Goal: Information Seeking & Learning: Find specific fact

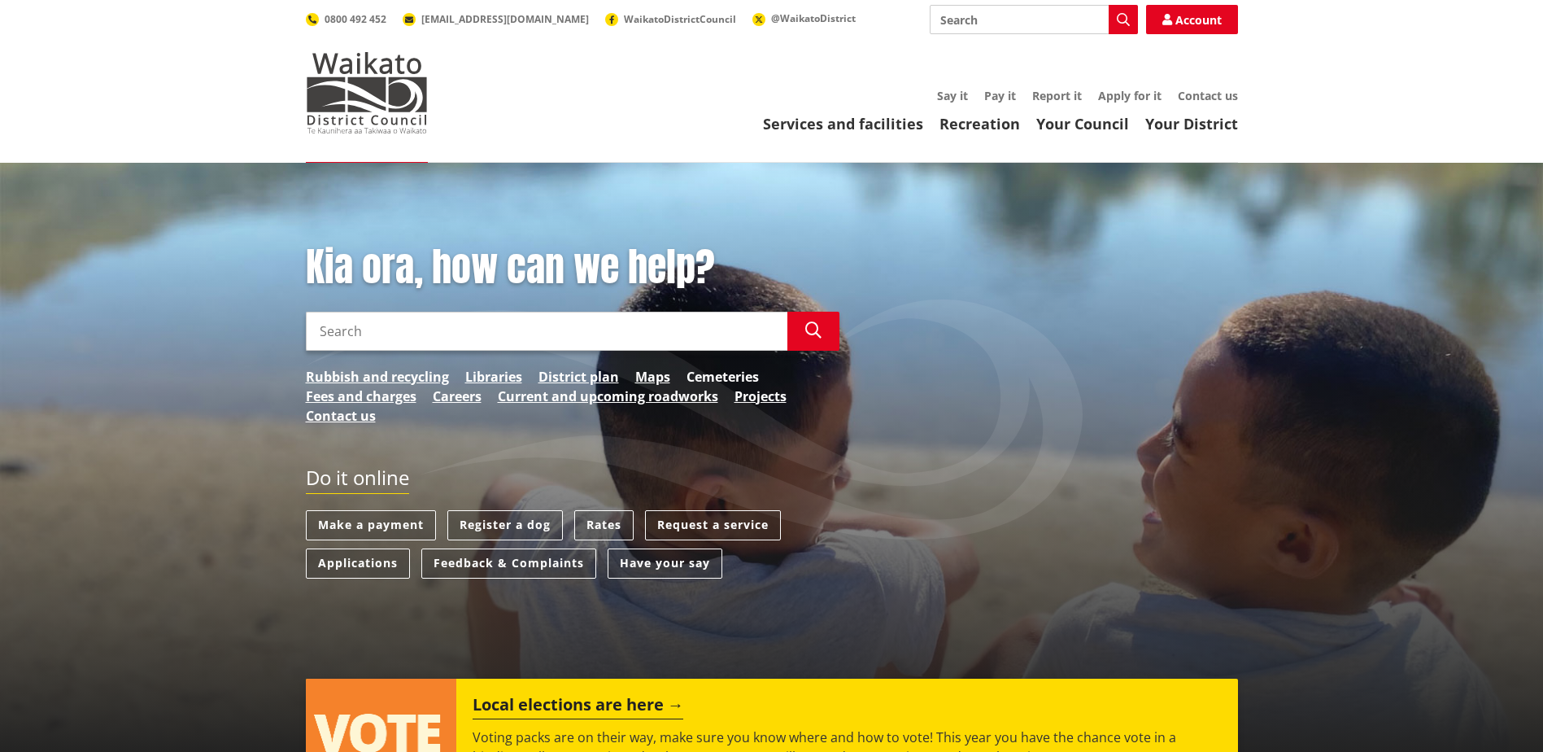
click at [729, 377] on link "Cemeteries" at bounding box center [723, 377] width 72 height 20
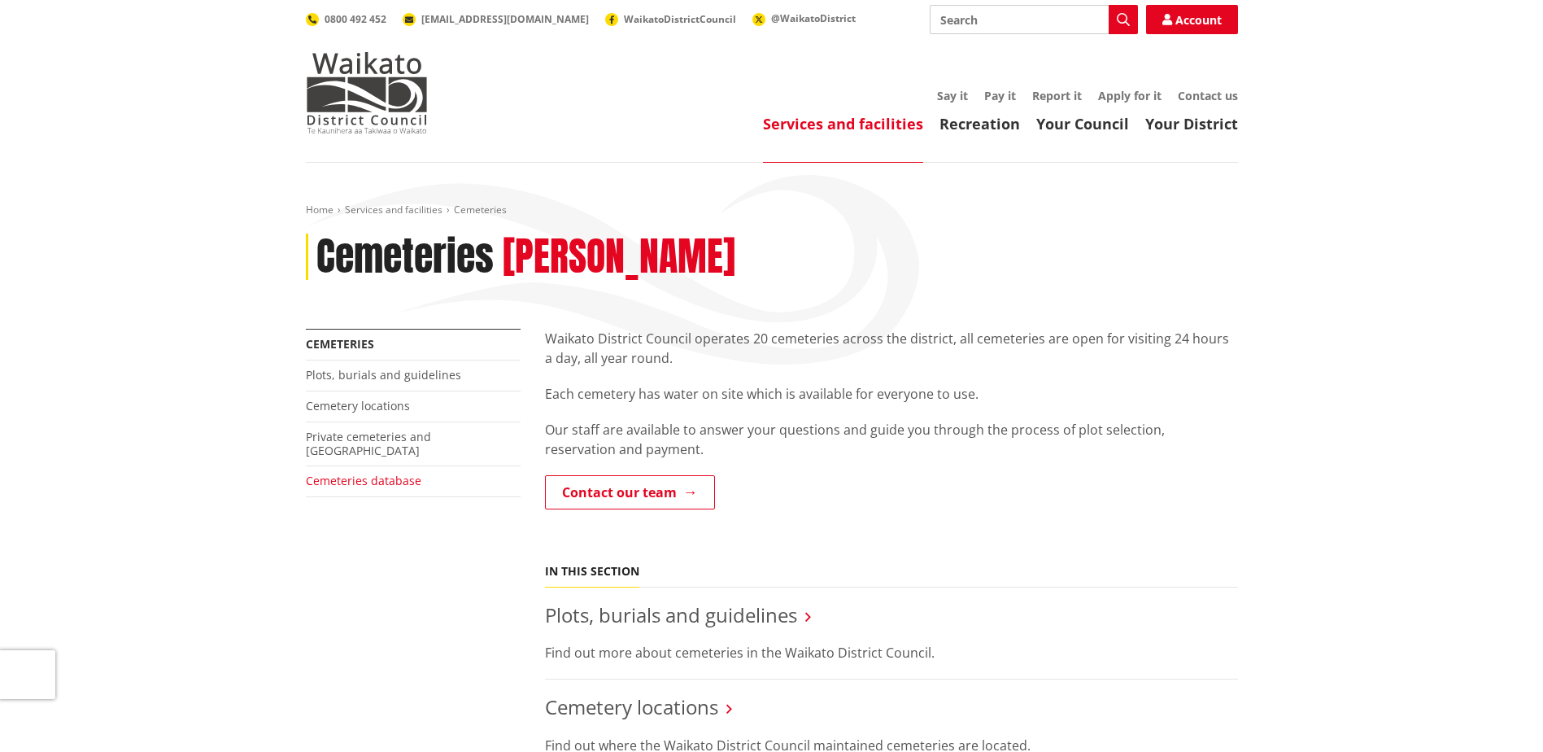
click at [365, 473] on link "Cemeteries database" at bounding box center [364, 480] width 116 height 15
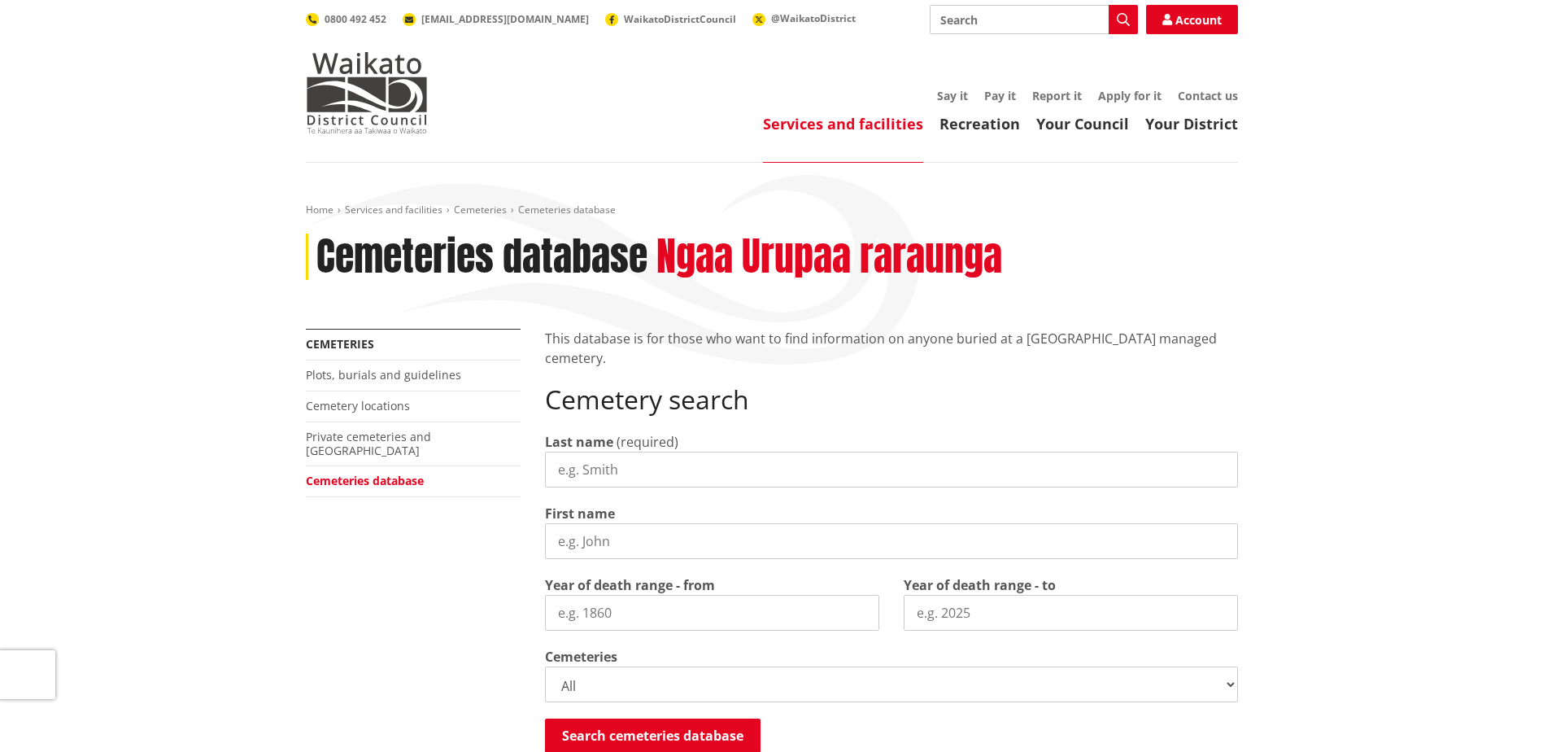
click at [600, 472] on input "Last name" at bounding box center [891, 470] width 693 height 36
type input "[PERSON_NAME]"
click at [617, 740] on button "Search cemeteries database" at bounding box center [653, 735] width 216 height 34
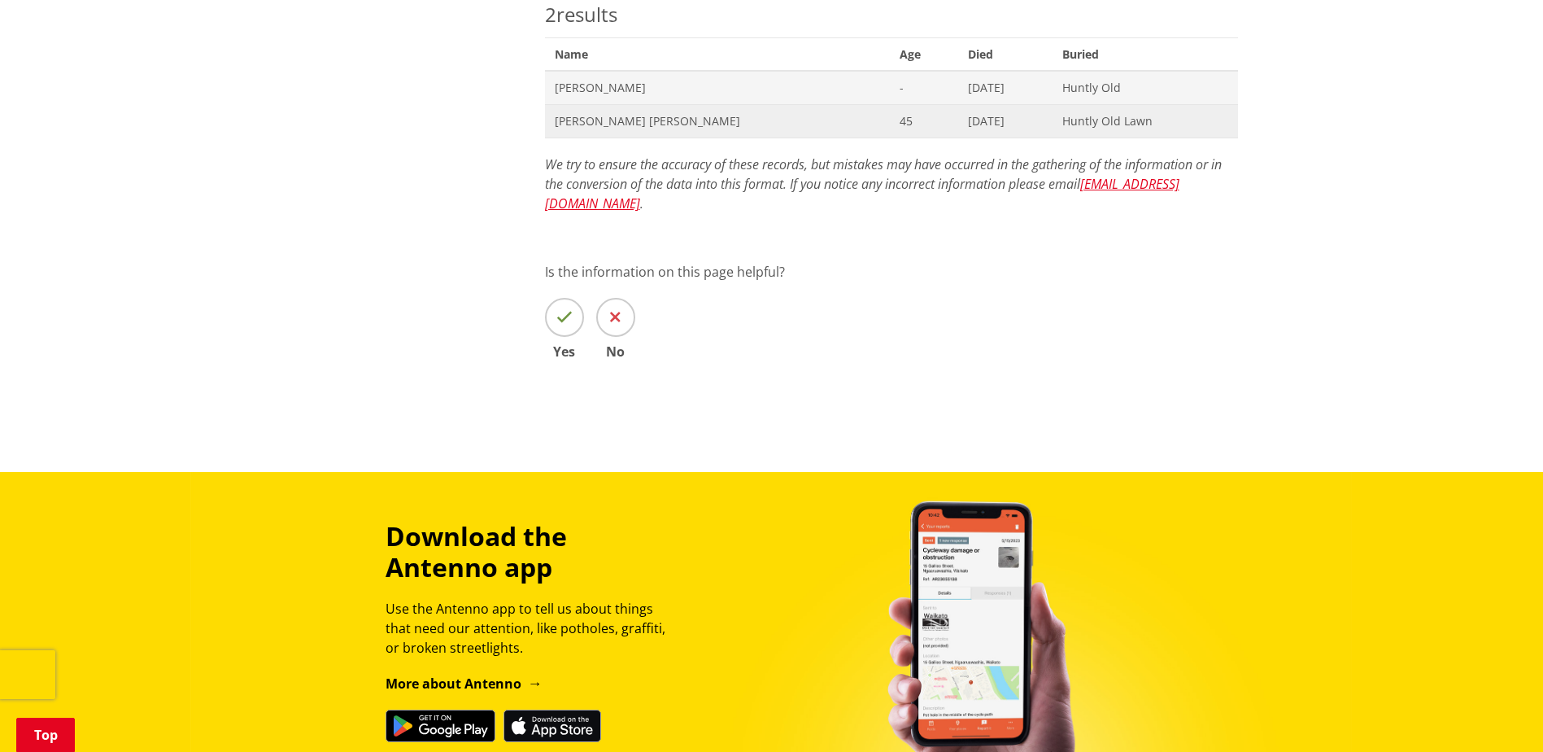
click at [626, 119] on span "Trevor William McFarland" at bounding box center [717, 121] width 325 height 16
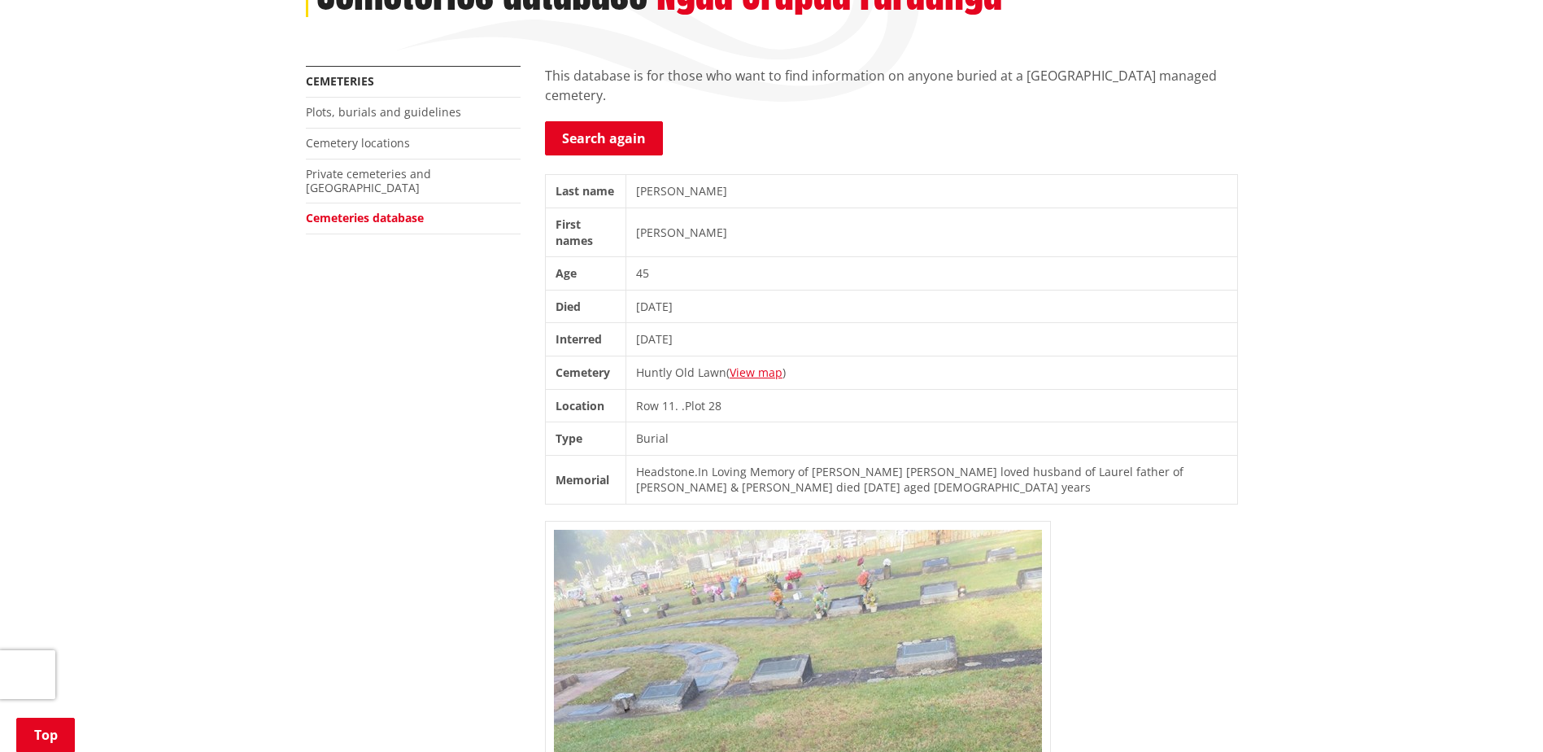
scroll to position [244, 0]
